Goal: Navigation & Orientation: Find specific page/section

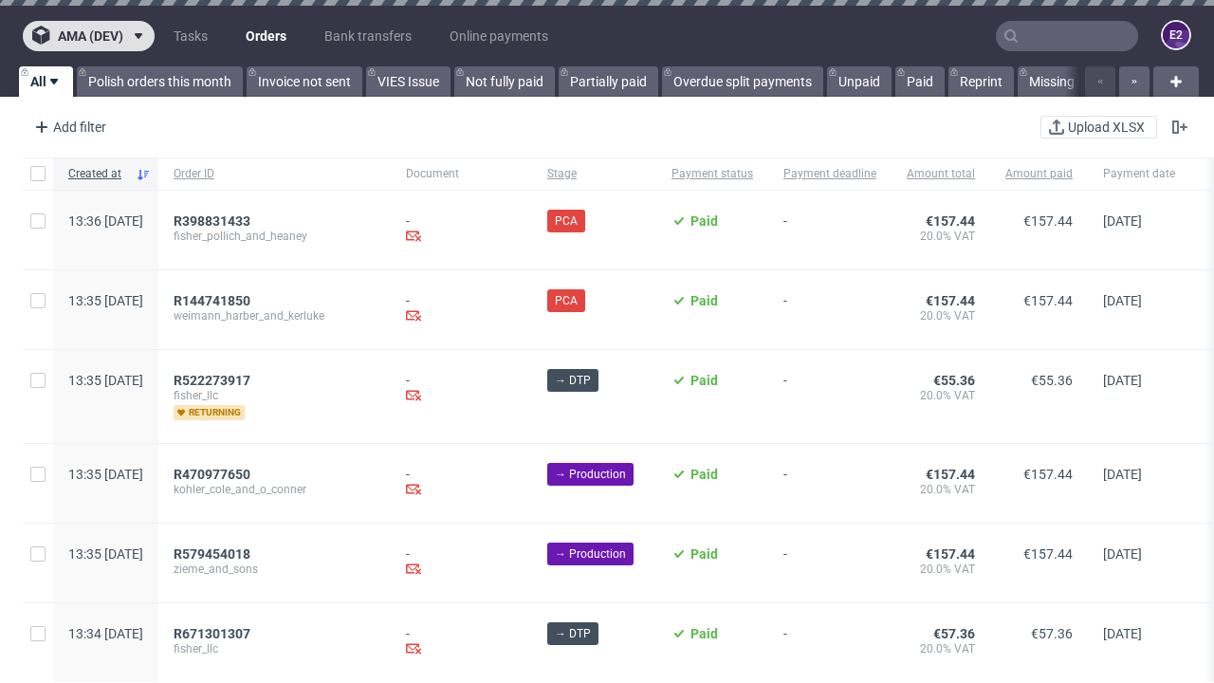
click at [88, 36] on span "ama (dev)" at bounding box center [90, 35] width 65 height 13
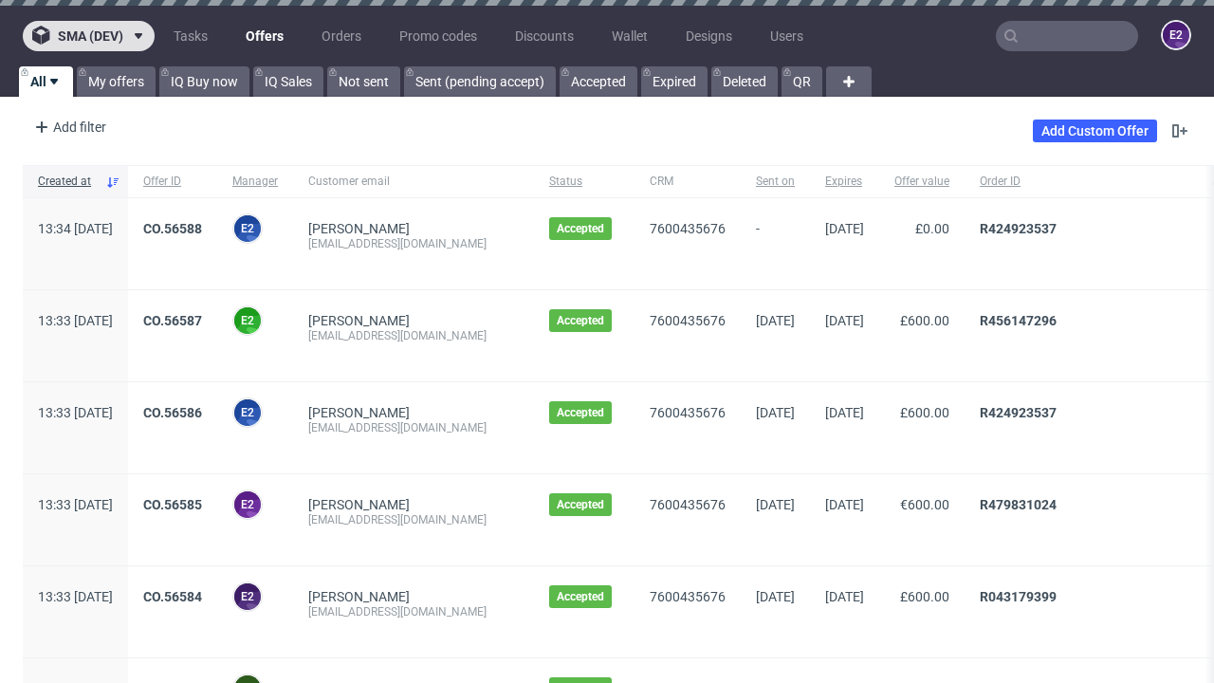
click at [88, 36] on span "sma (dev)" at bounding box center [90, 35] width 65 height 13
